Goal: Task Accomplishment & Management: Manage account settings

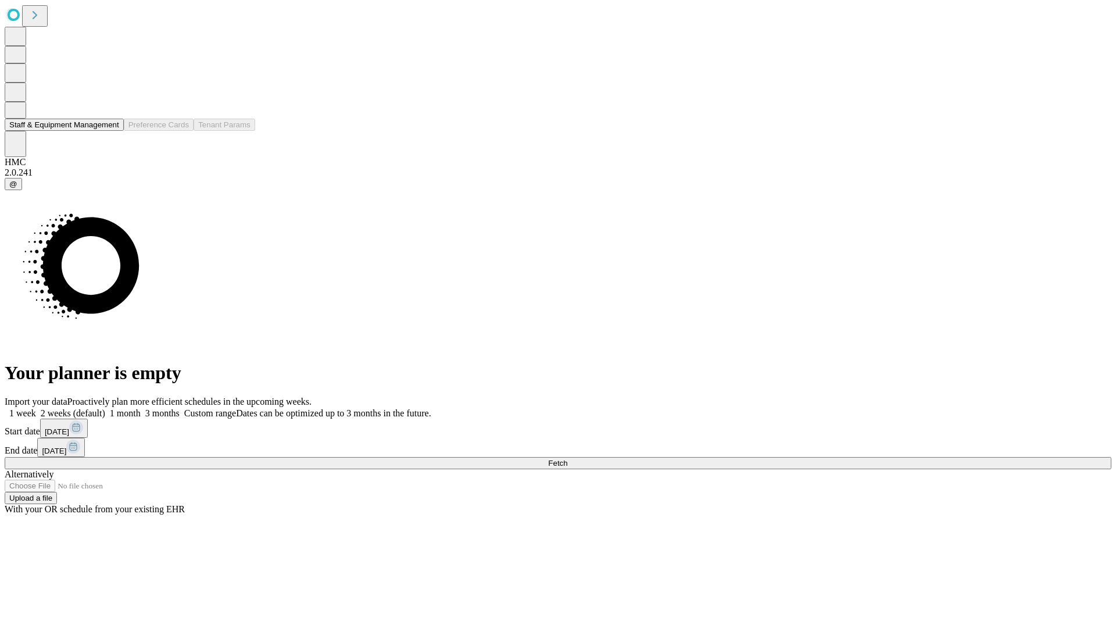
click at [109, 131] on button "Staff & Equipment Management" at bounding box center [64, 125] width 119 height 12
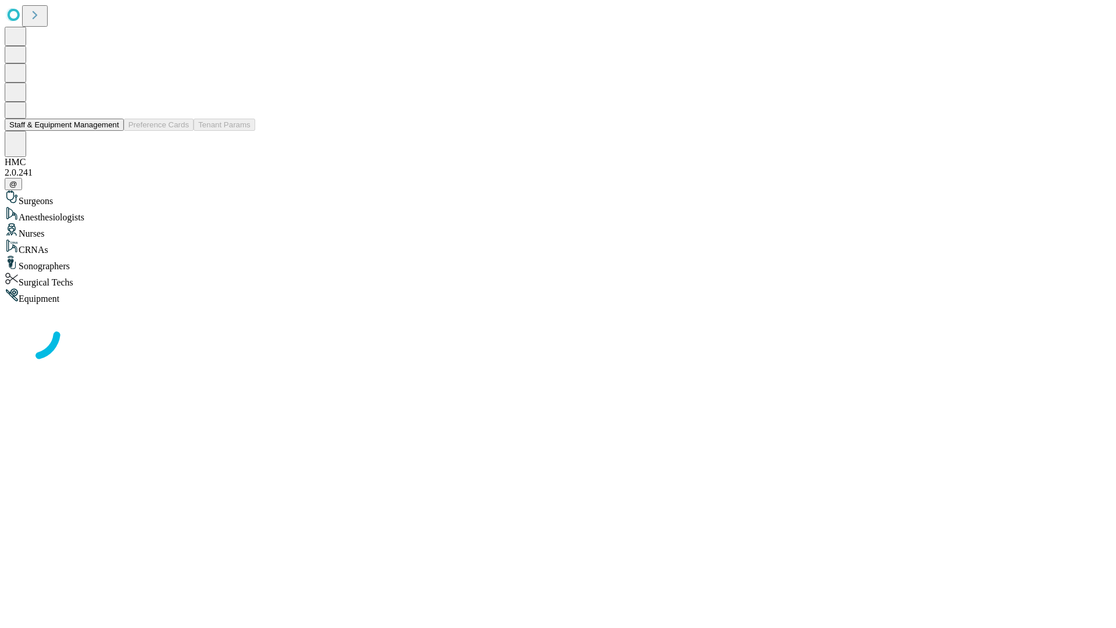
click at [111, 131] on button "Staff & Equipment Management" at bounding box center [64, 125] width 119 height 12
